Goal: Find contact information: Obtain details needed to contact an individual or organization

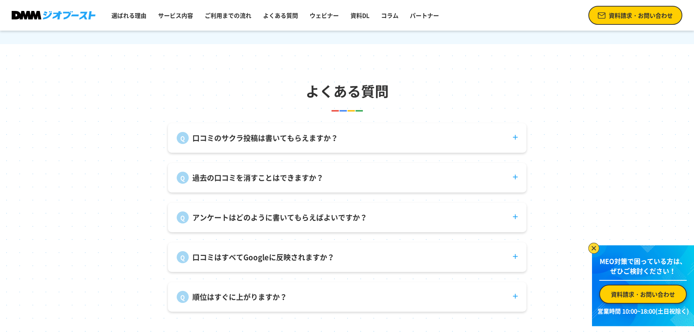
scroll to position [2695, 0]
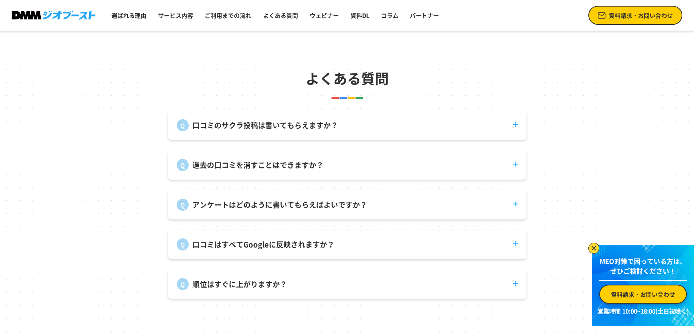
click at [284, 131] on p "口コミのサクラ投稿は書いてもらえますか？" at bounding box center [265, 125] width 146 height 11
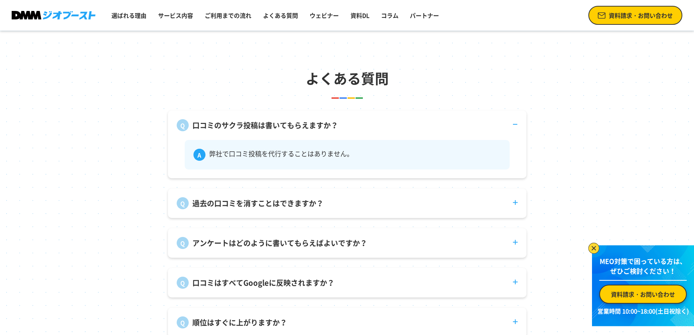
click at [284, 131] on p "口コミのサクラ投稿は書いてもらえますか？" at bounding box center [265, 125] width 146 height 11
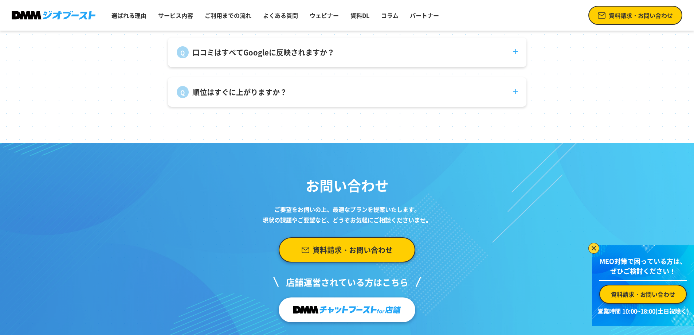
scroll to position [2769, 0]
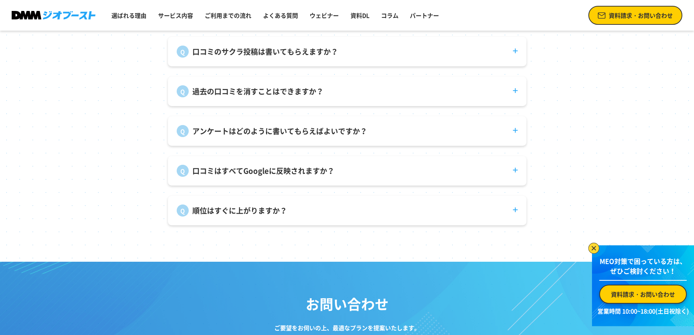
click at [232, 215] on p "順位はすぐに上がりますか？" at bounding box center [239, 210] width 95 height 11
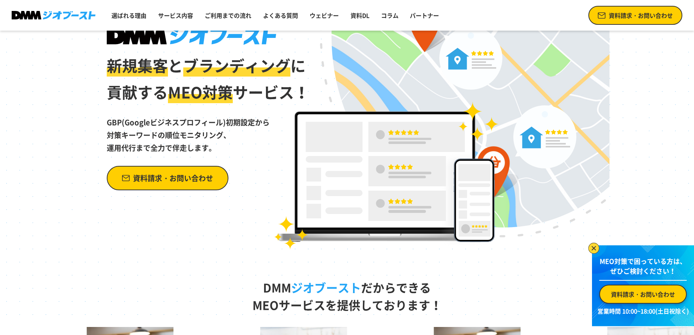
scroll to position [0, 0]
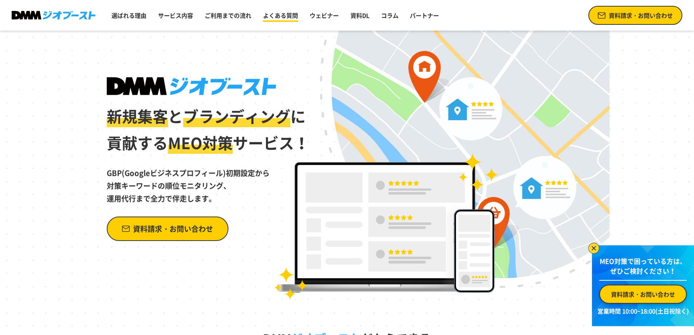
click at [285, 17] on link "よくある質問" at bounding box center [280, 15] width 41 height 15
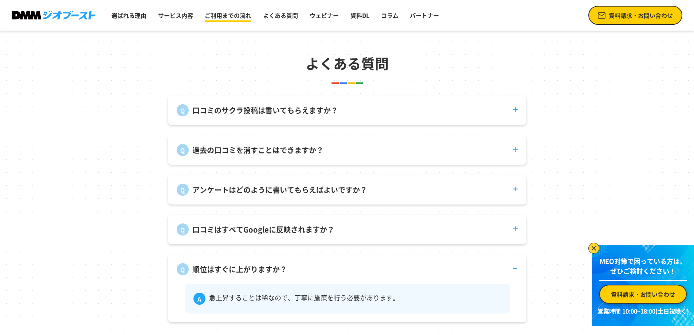
click at [234, 17] on link "ご利用までの流れ" at bounding box center [228, 15] width 52 height 15
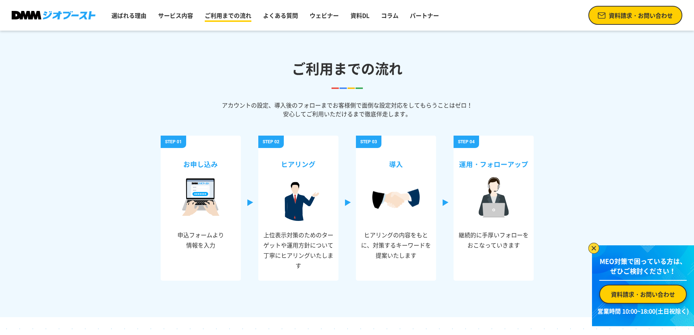
scroll to position [2409, 0]
click at [185, 16] on link "サービス内容" at bounding box center [175, 15] width 41 height 15
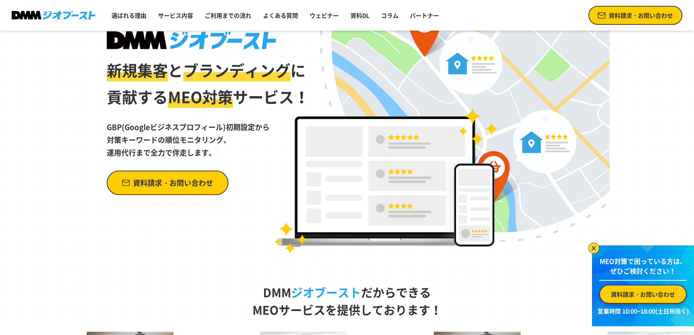
scroll to position [0, 0]
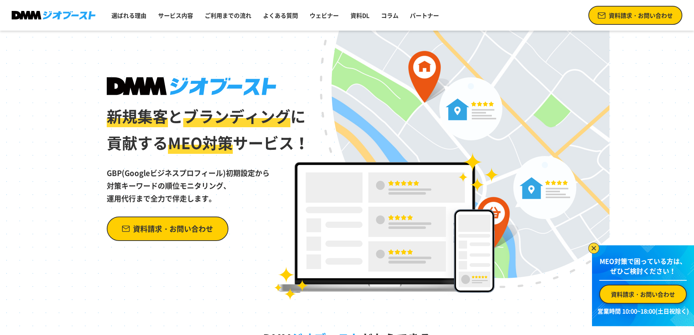
click at [174, 228] on span "資料請求・お問い合わせ" at bounding box center [173, 228] width 80 height 13
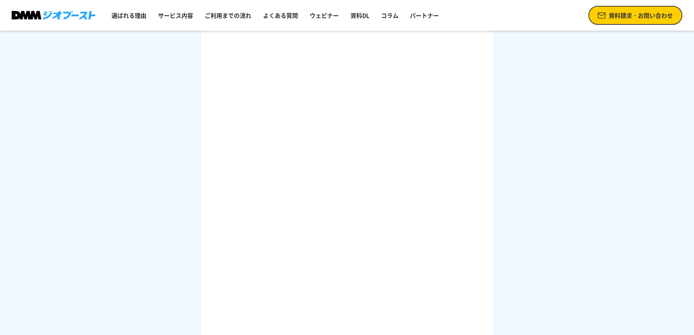
scroll to position [182, 0]
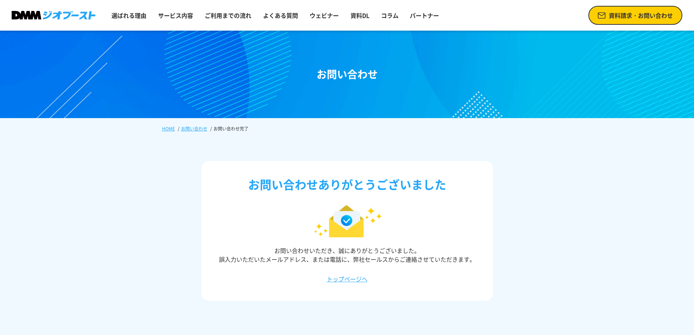
click at [651, 15] on span "資料請求・お問い合わせ" at bounding box center [641, 15] width 64 height 9
